Goal: Browse casually: Explore the website without a specific task or goal

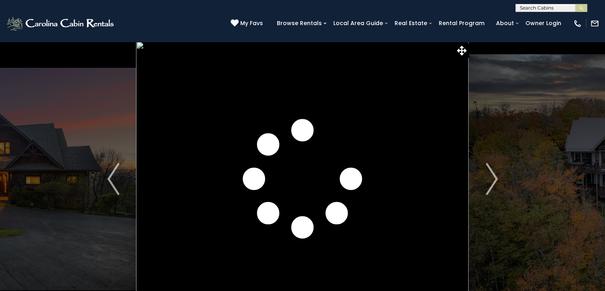
click at [494, 176] on img "Next" at bounding box center [492, 179] width 12 height 32
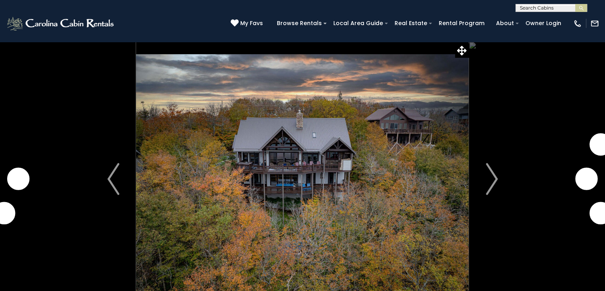
click at [494, 176] on img "Next" at bounding box center [492, 179] width 12 height 32
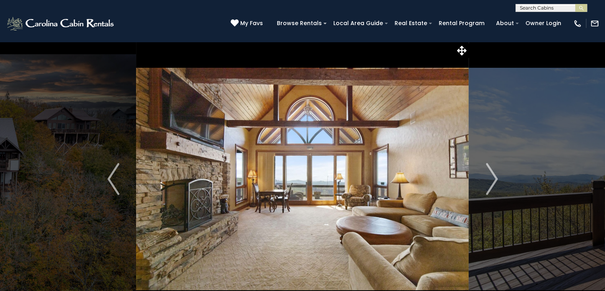
click at [494, 176] on img "Next" at bounding box center [492, 179] width 12 height 32
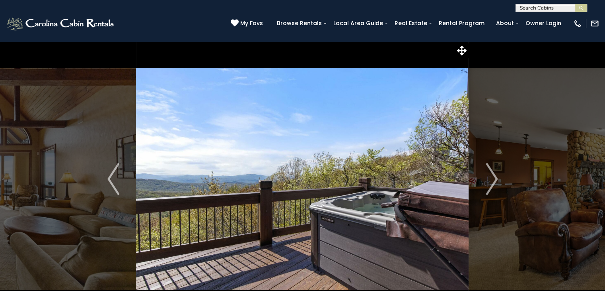
click at [494, 176] on img "Next" at bounding box center [492, 179] width 12 height 32
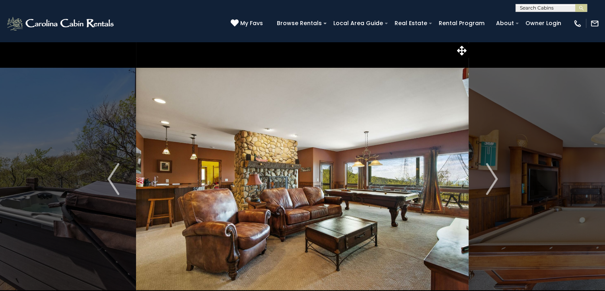
click at [494, 176] on img "Next" at bounding box center [492, 179] width 12 height 32
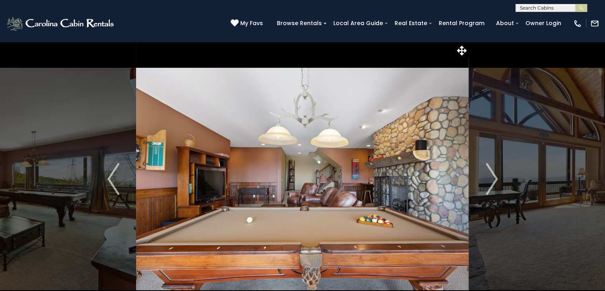
click at [494, 176] on img "Next" at bounding box center [492, 179] width 12 height 32
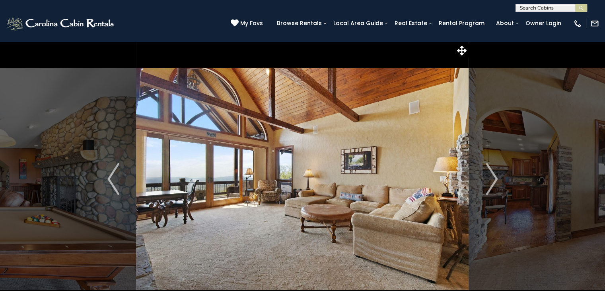
click at [494, 176] on img "Next" at bounding box center [492, 179] width 12 height 32
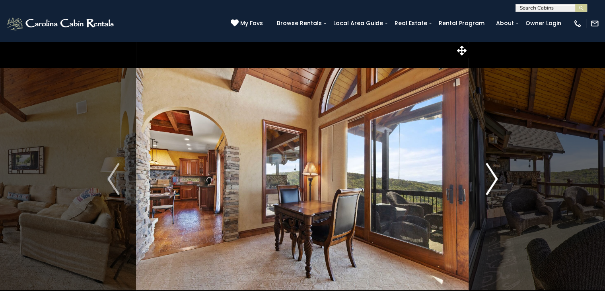
click at [495, 176] on img "Next" at bounding box center [492, 179] width 12 height 32
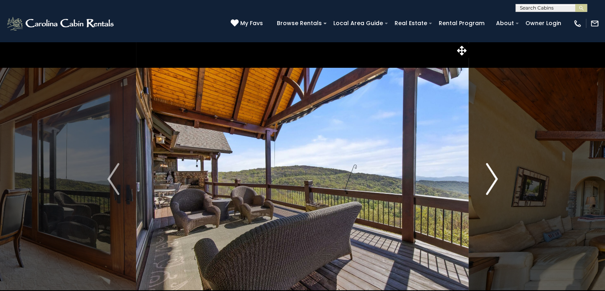
click at [495, 176] on img "Next" at bounding box center [492, 179] width 12 height 32
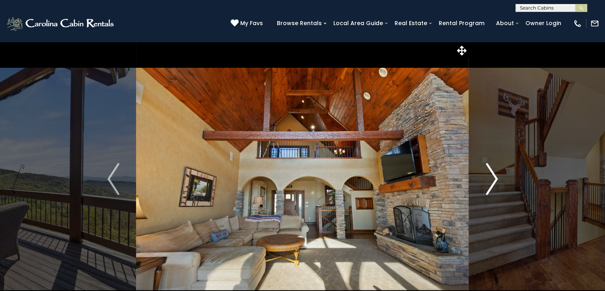
click at [495, 176] on img "Next" at bounding box center [492, 179] width 12 height 32
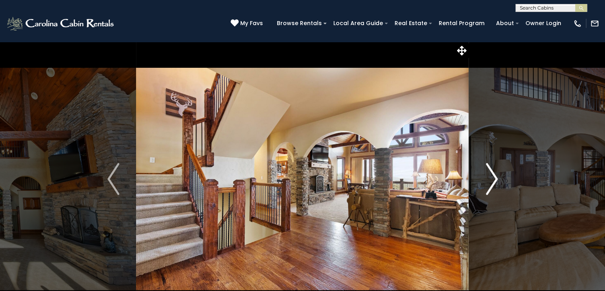
click at [498, 176] on button "Next" at bounding box center [492, 178] width 46 height 275
